Goal: Obtain resource: Download file/media

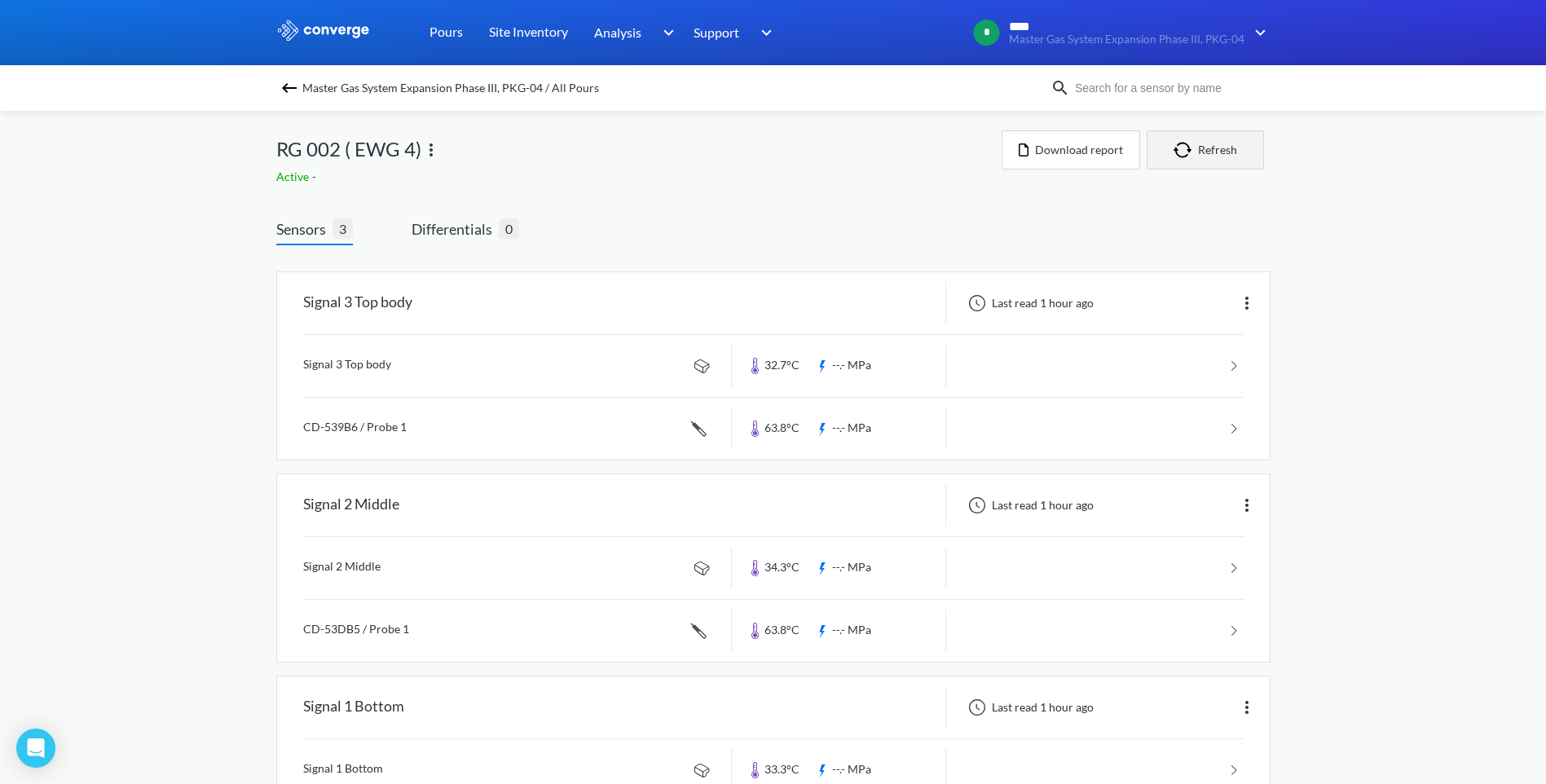
click at [1220, 154] on button "Refresh" at bounding box center [1205, 150] width 117 height 39
click at [1214, 154] on button "Refresh" at bounding box center [1205, 150] width 117 height 39
click at [1181, 152] on img "button" at bounding box center [1185, 150] width 24 height 16
click at [1179, 157] on img "button" at bounding box center [1185, 150] width 24 height 16
click at [1213, 154] on button "Refresh" at bounding box center [1205, 150] width 117 height 39
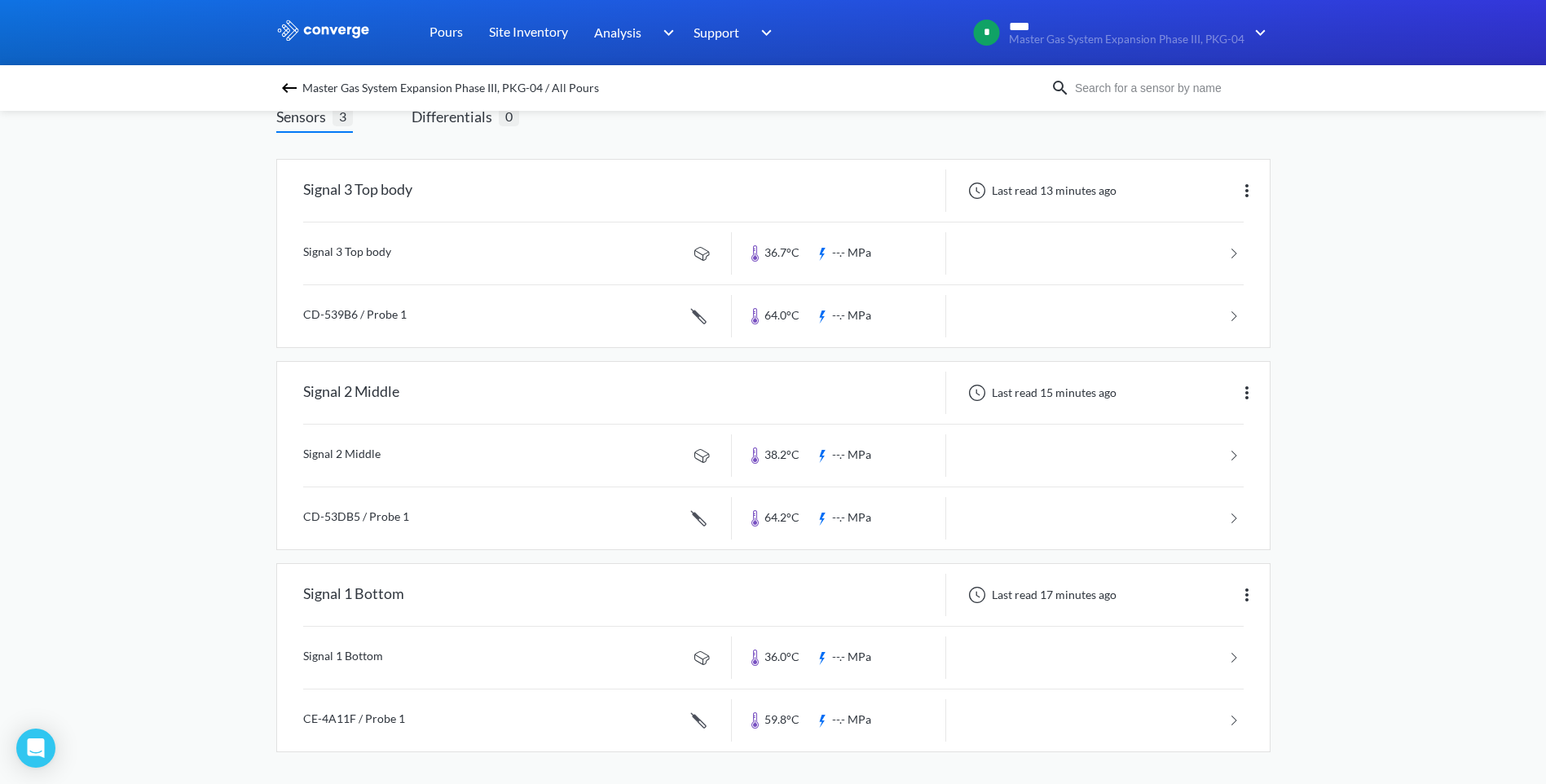
scroll to position [113, 0]
click at [800, 526] on link at bounding box center [773, 517] width 940 height 62
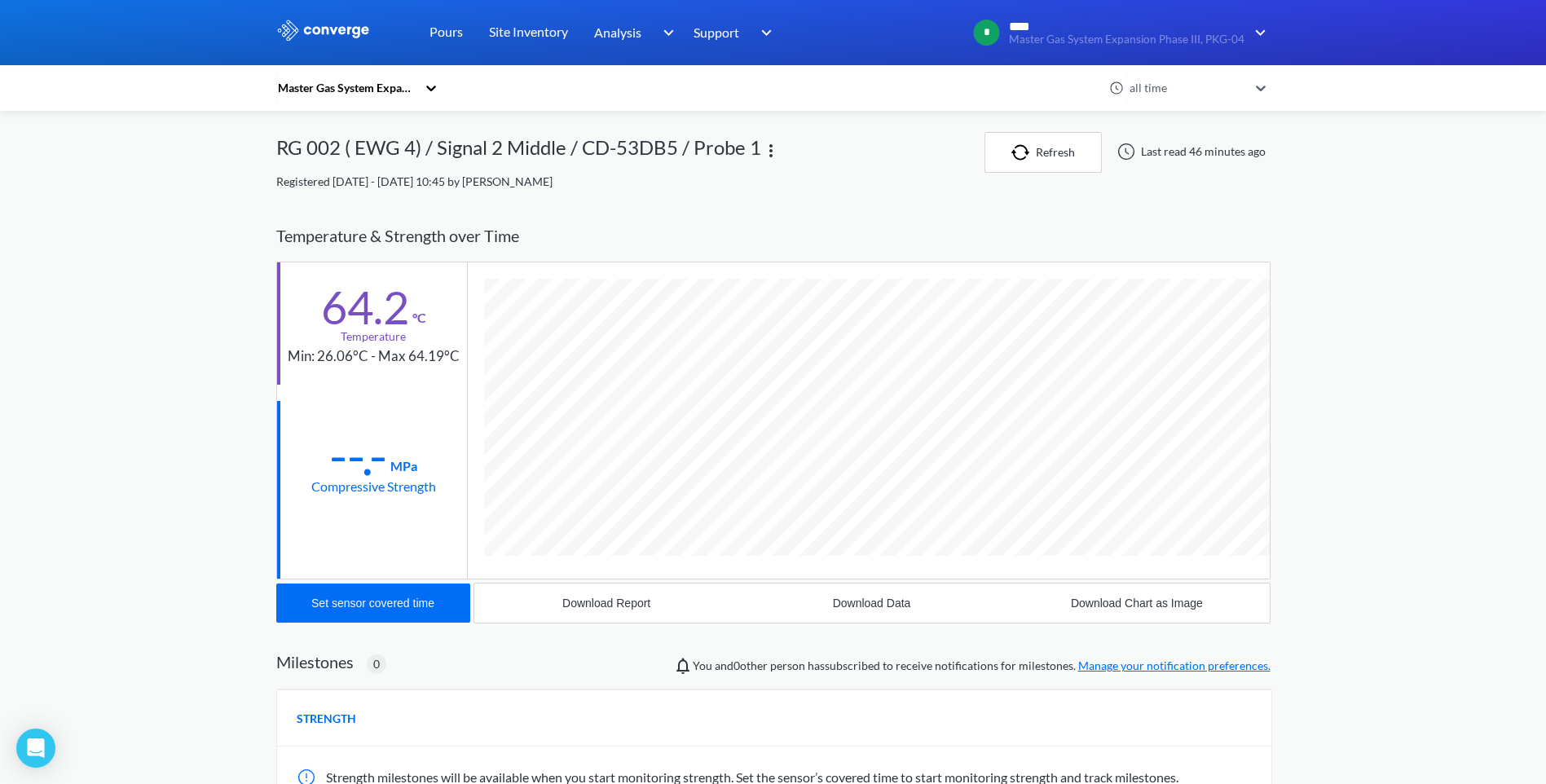
scroll to position [892, 994]
click at [846, 597] on button "Download Data" at bounding box center [871, 603] width 264 height 39
click at [626, 607] on div "Download Report" at bounding box center [606, 603] width 88 height 13
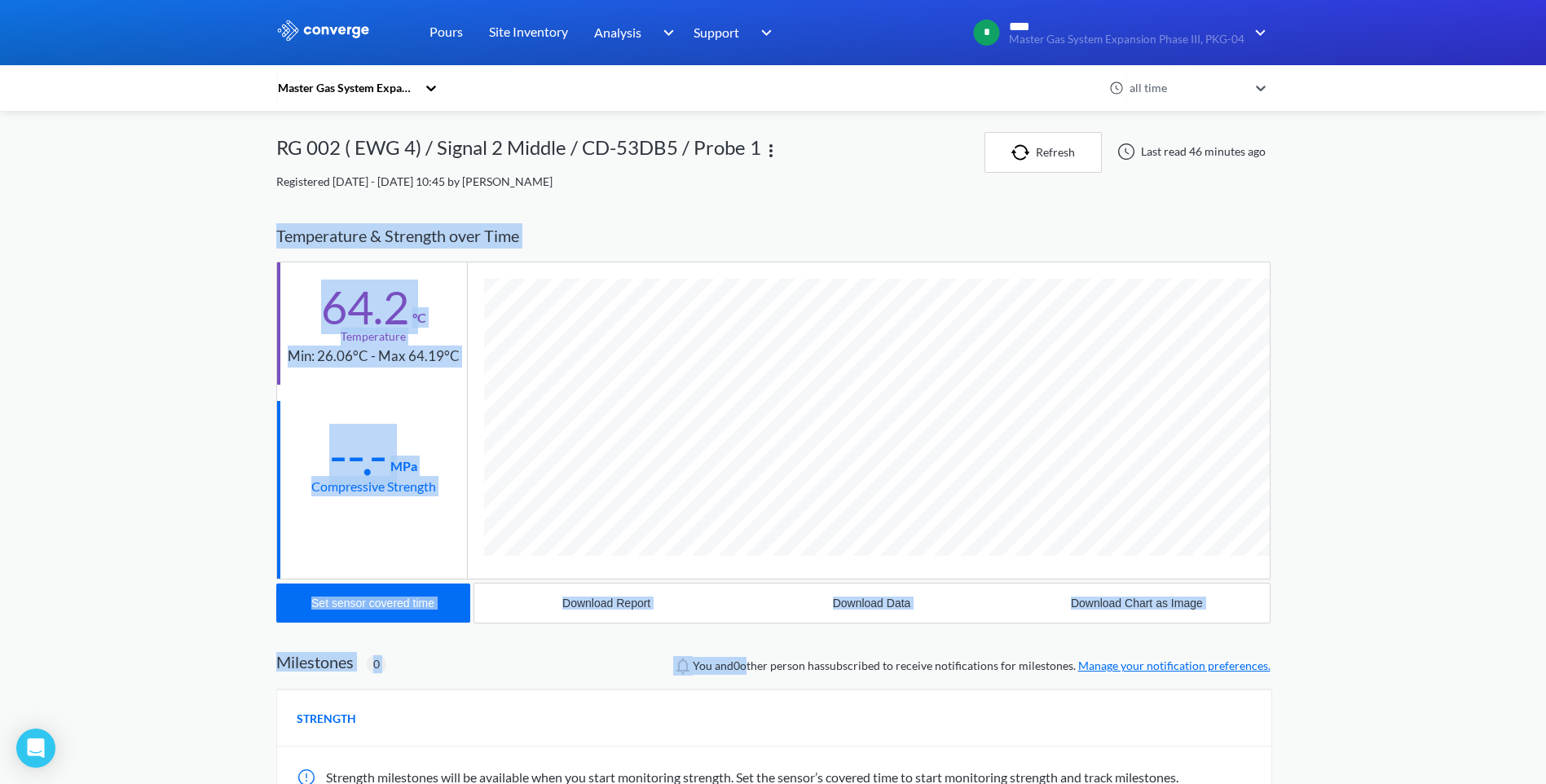
drag, startPoint x: 277, startPoint y: 229, endPoint x: 753, endPoint y: 629, distance: 621.8
click at [753, 629] on div "Master Gas System Expansion Phase III, PKG-04 all time RG 002 ( EWG 4) / Signal…" at bounding box center [773, 577] width 994 height 892
click at [977, 640] on div "Master Gas System Expansion Phase III, PKG-04 all time RG 002 ( EWG 4) / Signal…" at bounding box center [773, 577] width 994 height 892
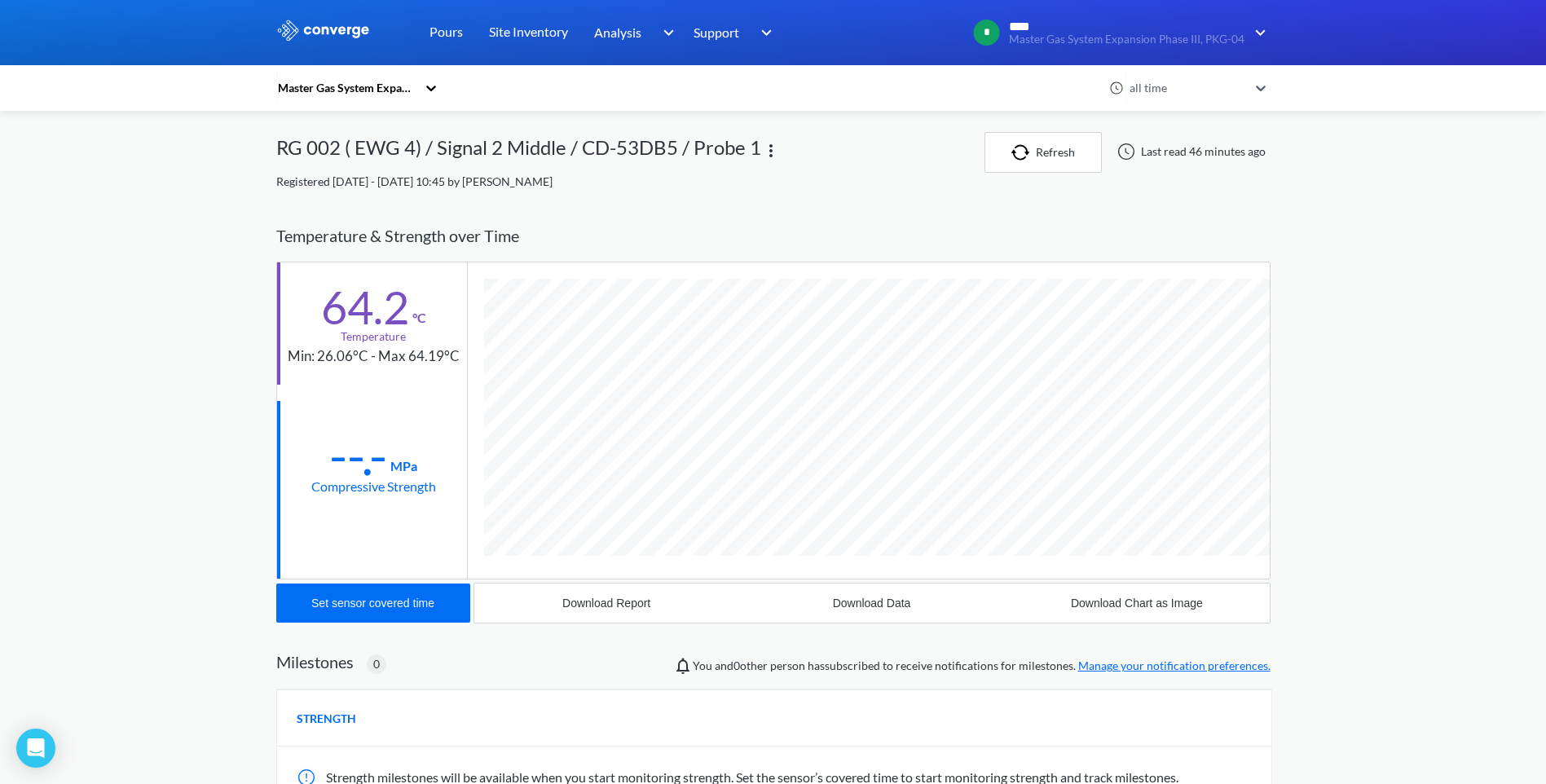
click at [738, 709] on div "STRENGTH" at bounding box center [773, 718] width 994 height 57
click at [445, 31] on link "Pours" at bounding box center [445, 32] width 33 height 65
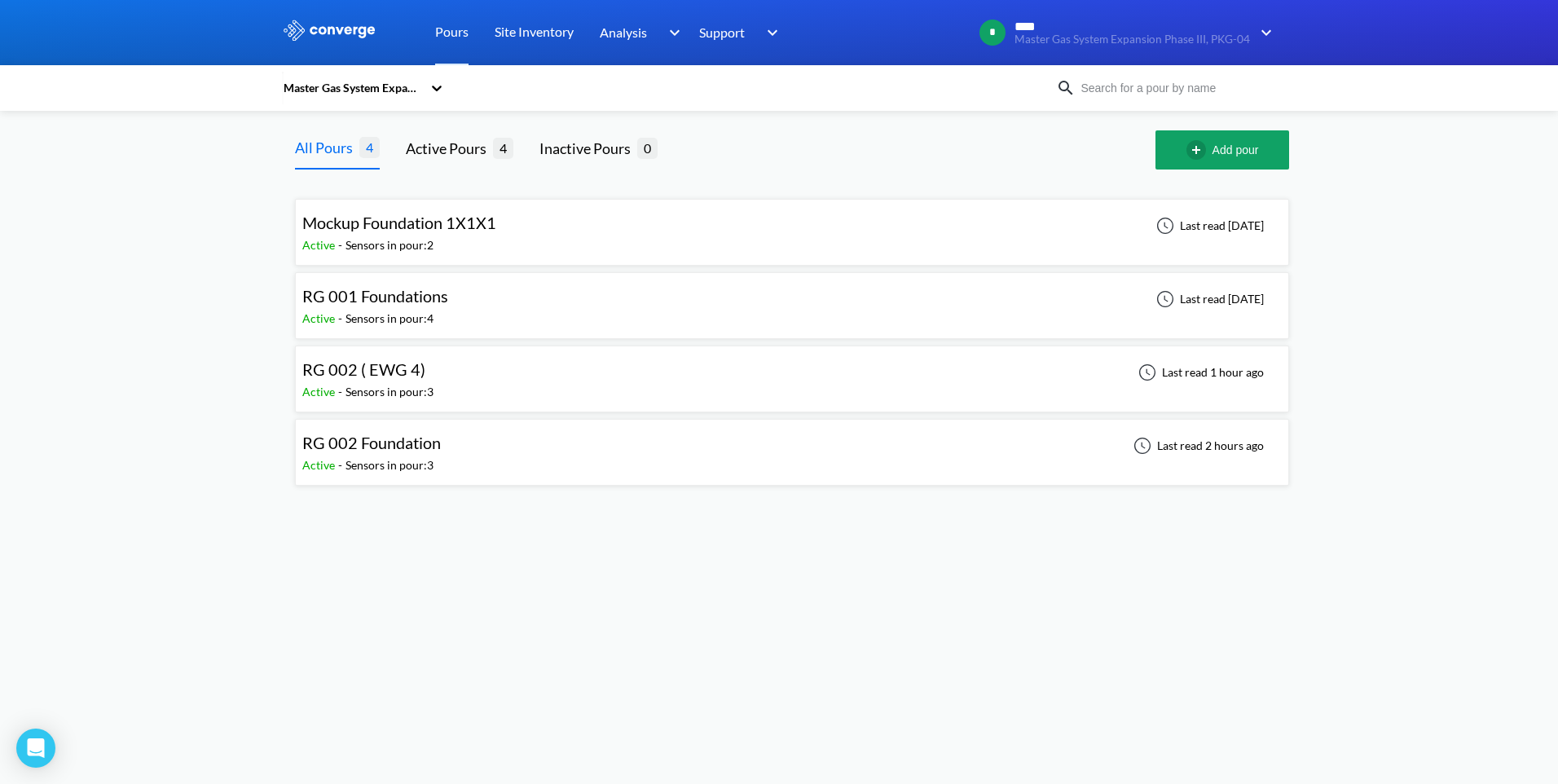
click at [408, 444] on span "RG 002 Foundation" at bounding box center [371, 443] width 139 height 20
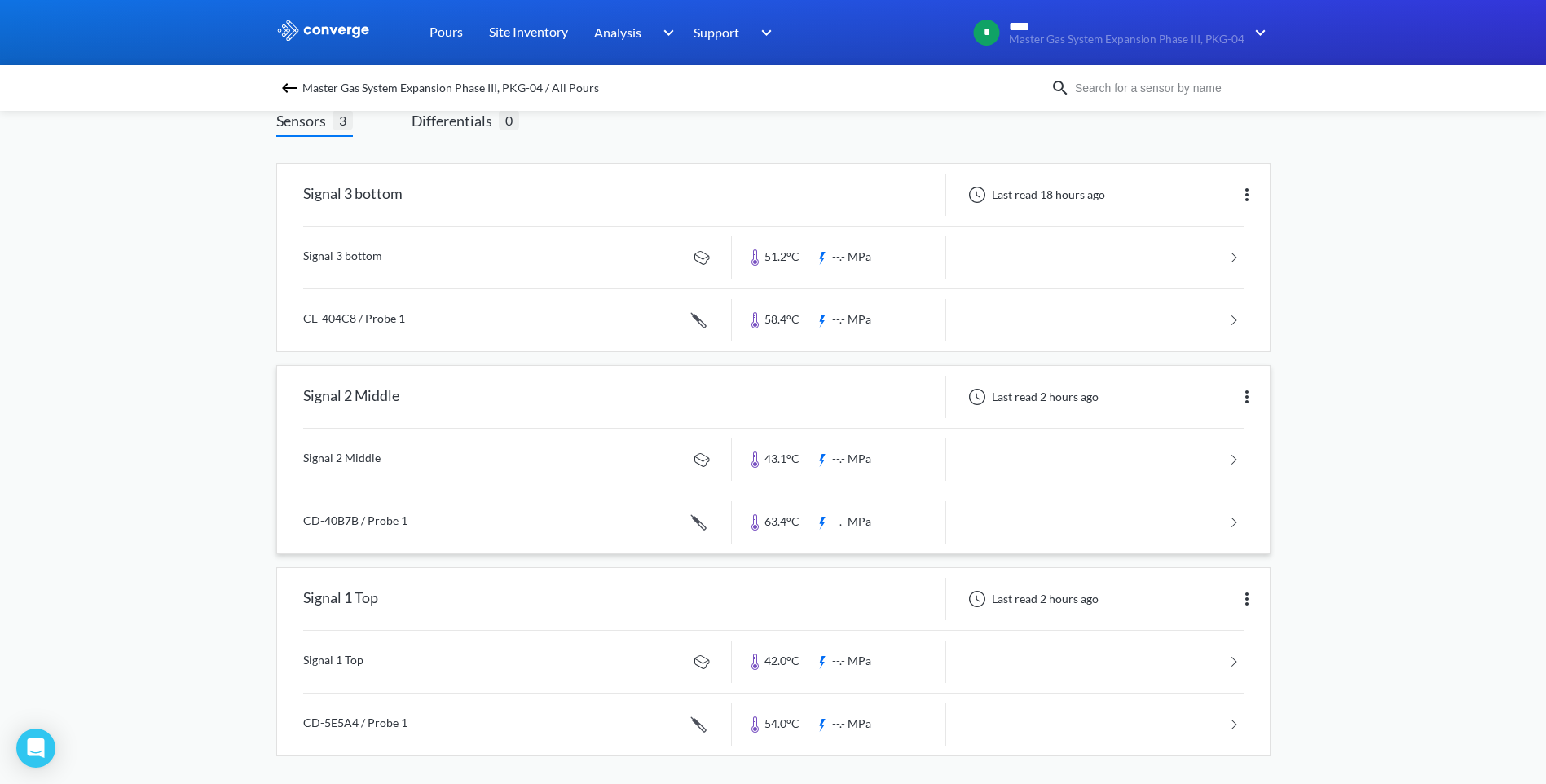
scroll to position [113, 0]
click at [1175, 764] on div "Signal 3 bottom Last read 18 hours ago Signal 3 bottom 51.2°C --.- MPa CE-404C8…" at bounding box center [773, 464] width 994 height 639
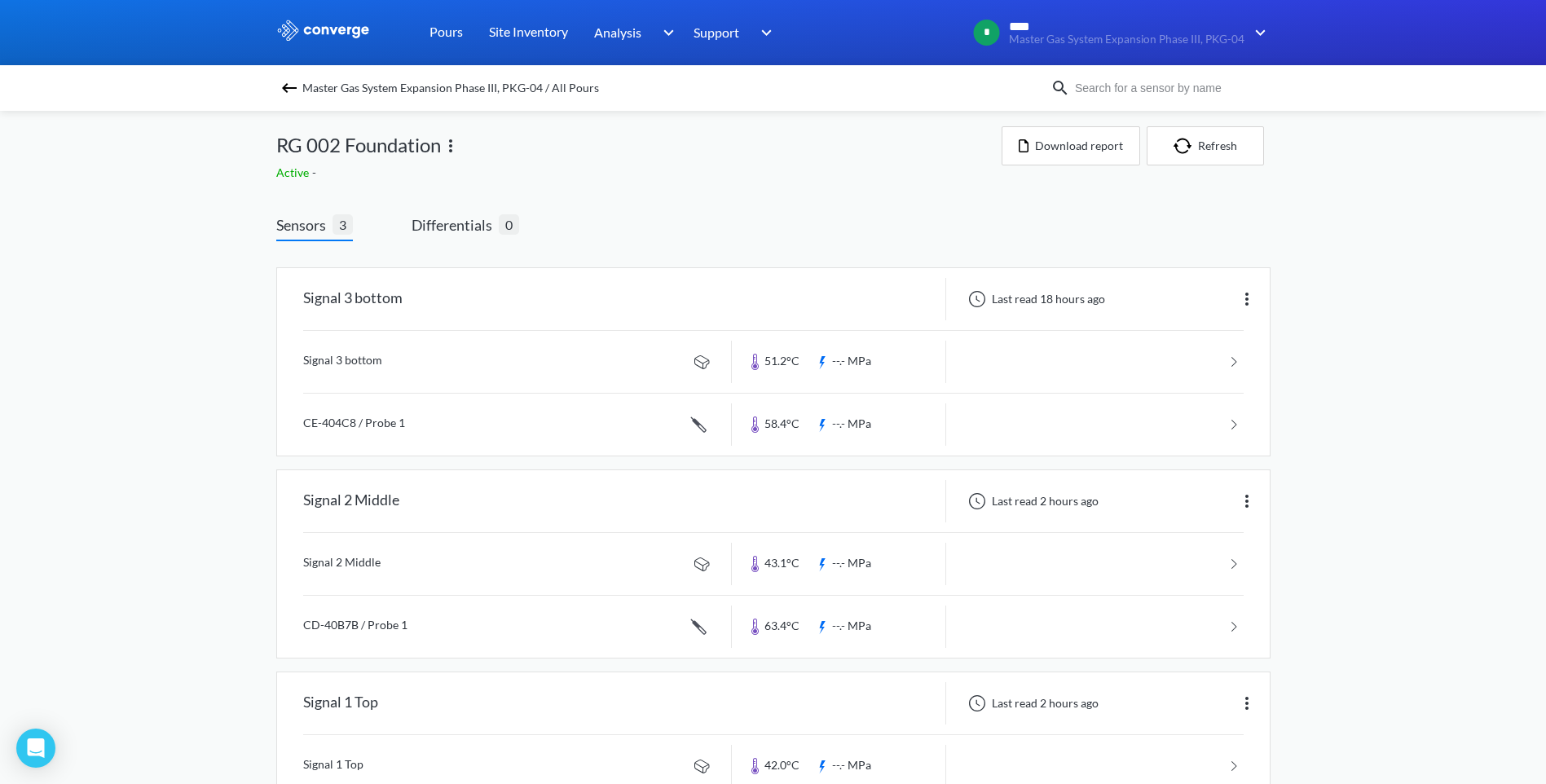
scroll to position [0, 0]
click at [1197, 142] on button "Refresh" at bounding box center [1205, 150] width 117 height 39
click at [440, 34] on link "Pours" at bounding box center [445, 32] width 33 height 65
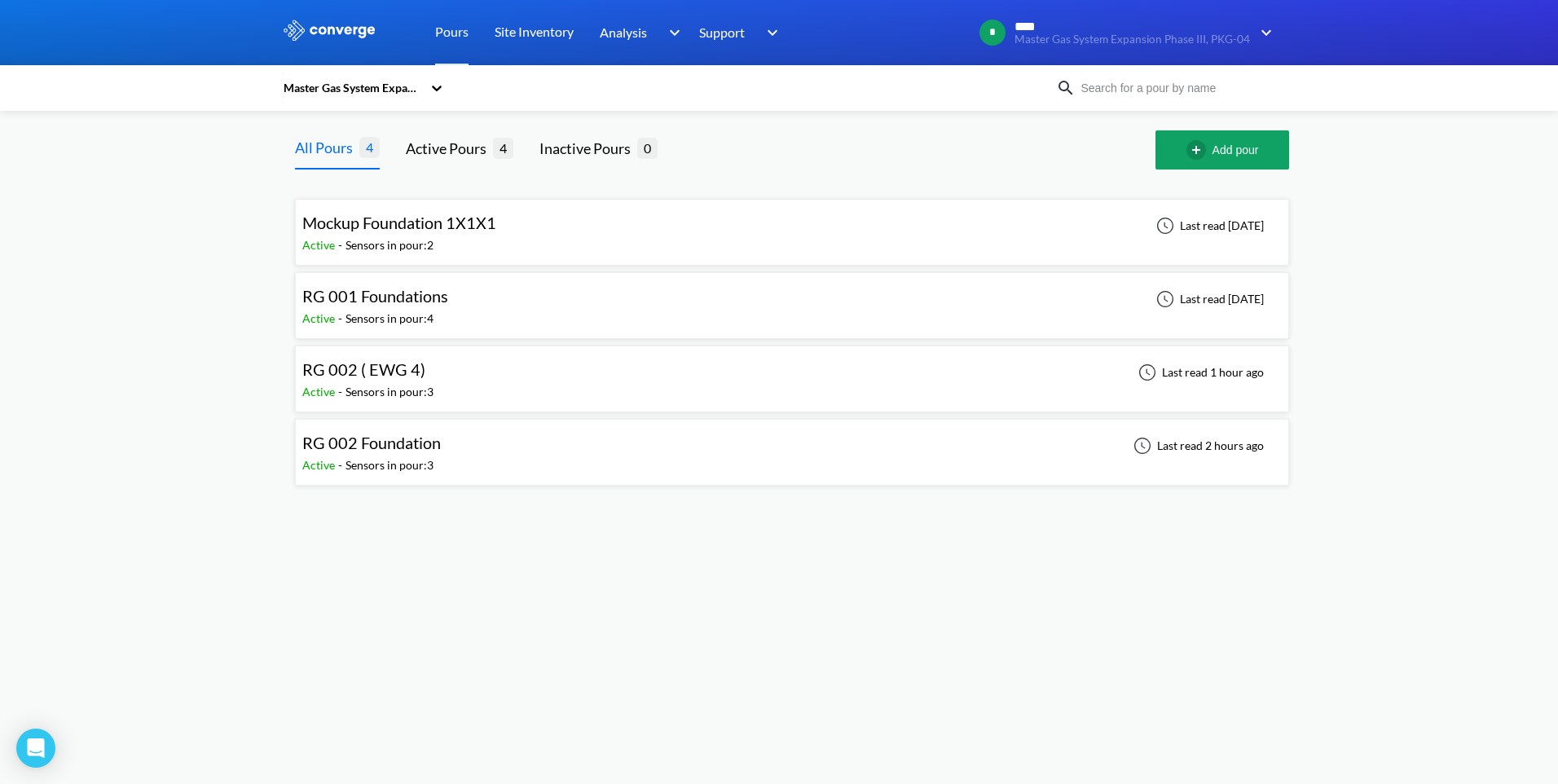
click at [428, 372] on div "RG 002 ( EWG 4)" at bounding box center [368, 369] width 131 height 25
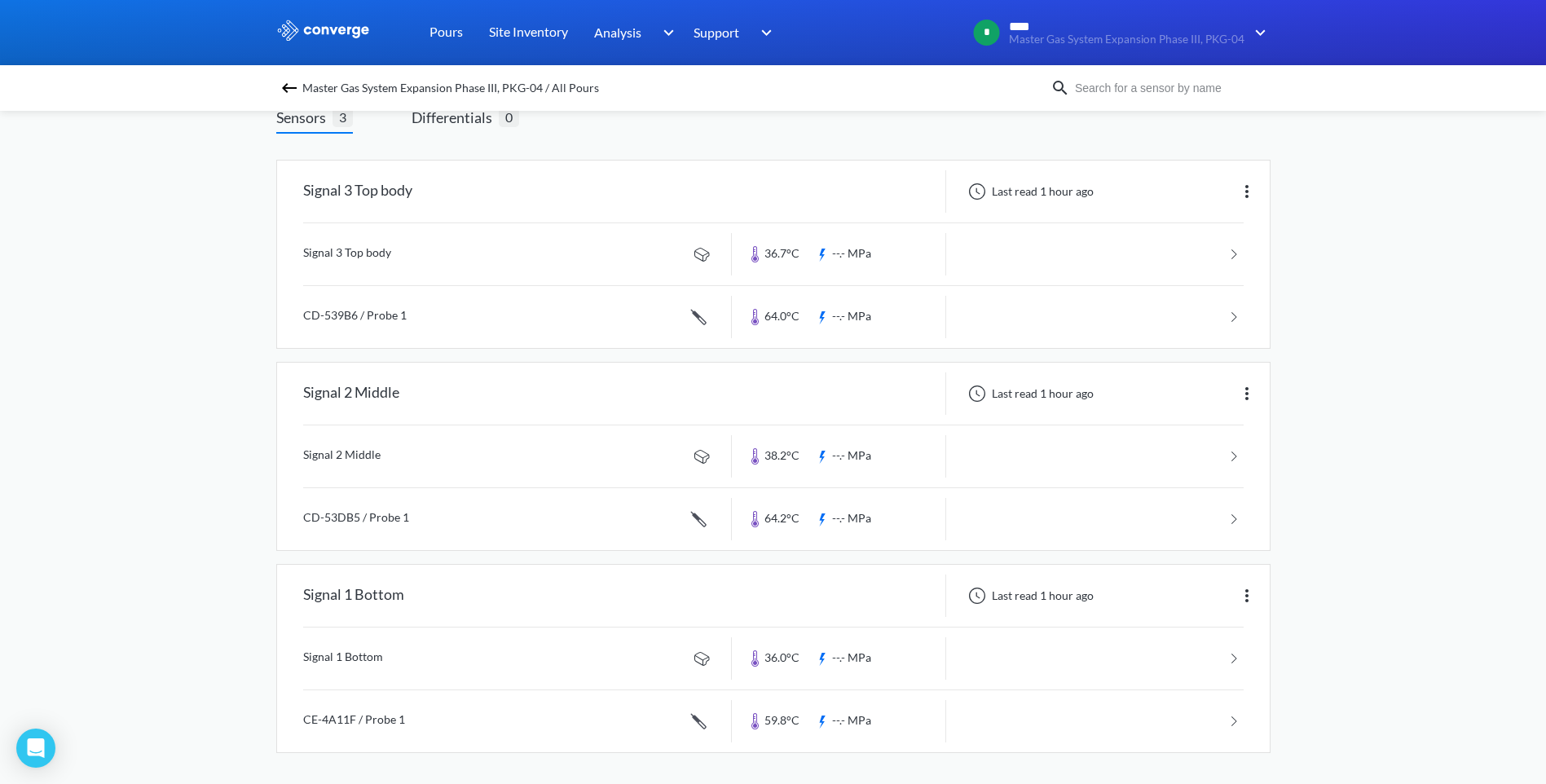
scroll to position [113, 0]
click at [756, 314] on link at bounding box center [773, 314] width 940 height 62
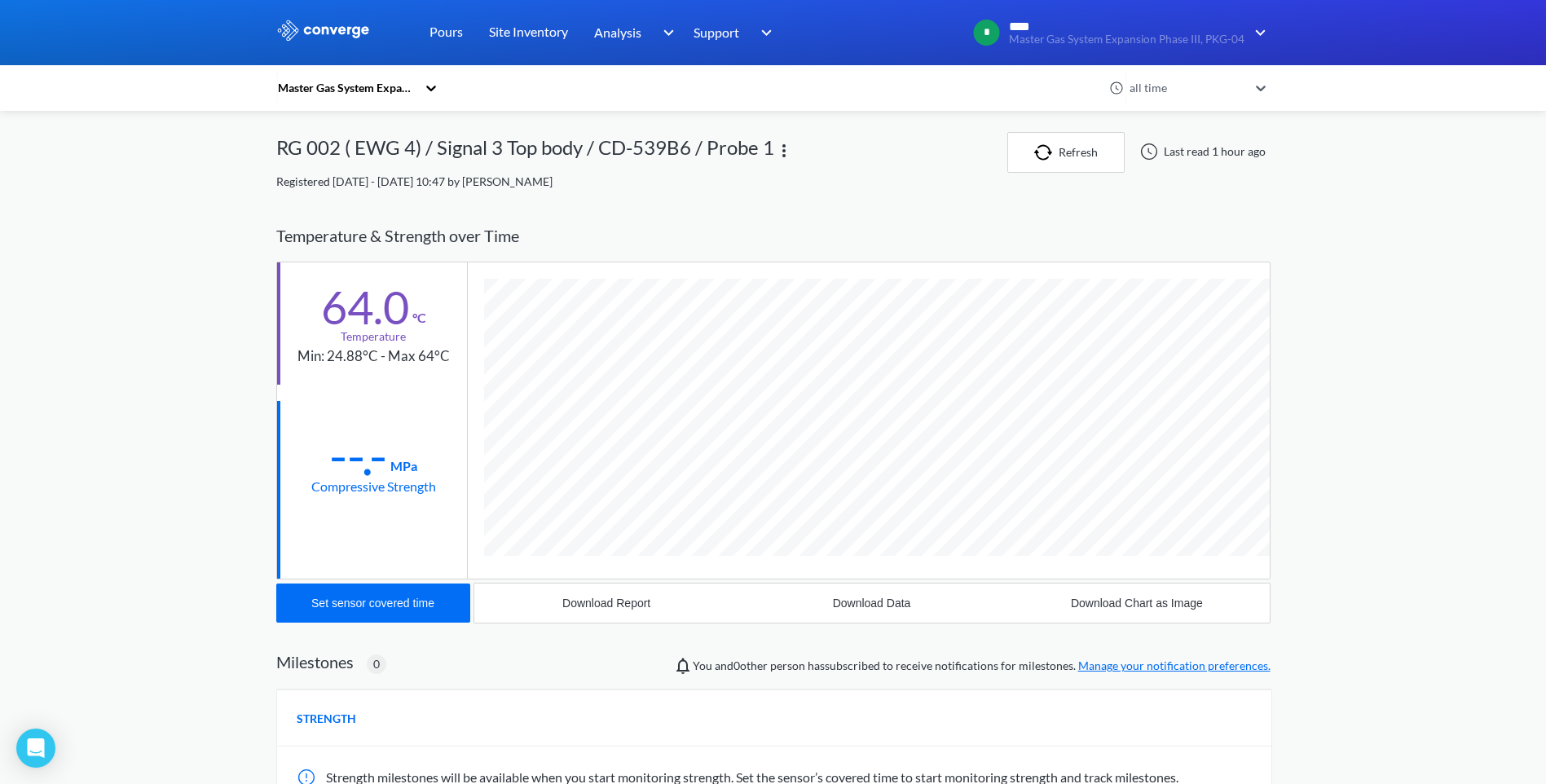
scroll to position [892, 994]
